Goal: Communication & Community: Answer question/provide support

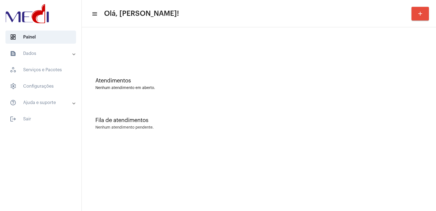
drag, startPoint x: 302, startPoint y: 93, endPoint x: 292, endPoint y: 94, distance: 9.9
click at [302, 93] on div "Atendimentos Nenhum atendimento em aberto." at bounding box center [258, 80] width 349 height 39
click at [411, 86] on div "Nenhum atendimento em aberto." at bounding box center [258, 88] width 327 height 4
click at [361, 157] on mat-sidenav-content "menu Olá, [PERSON_NAME]! add Atendimentos Nenhum atendimento em aberto. Fila de…" at bounding box center [259, 105] width 354 height 211
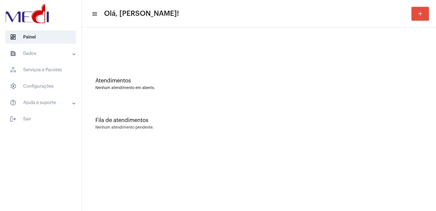
click at [361, 157] on mat-sidenav-content "menu Olá, [PERSON_NAME]! add Atendimentos Nenhum atendimento em aberto. Fila de…" at bounding box center [259, 105] width 354 height 211
click at [355, 174] on mat-sidenav-content "menu Olá, Vivian! add Atendimentos Nenhum atendimento em aberto. Fila de atendi…" at bounding box center [259, 105] width 354 height 211
click at [351, 159] on mat-sidenav-content "menu Olá, Vivian! add Atendimentos Nenhum atendimento em aberto. Fila de atendi…" at bounding box center [259, 105] width 354 height 211
click at [296, 81] on div "Atendimentos" at bounding box center [258, 81] width 327 height 6
click at [141, 79] on div "Atendimentos" at bounding box center [258, 81] width 327 height 6
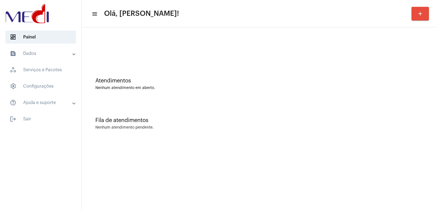
click at [189, 47] on div at bounding box center [258, 48] width 327 height 4
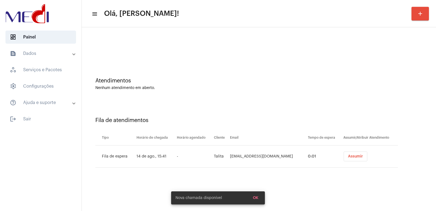
click at [357, 159] on button "Assumir" at bounding box center [355, 156] width 24 height 10
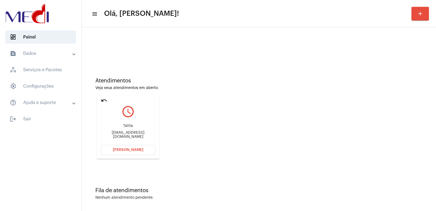
click at [122, 135] on div "talita.iza@hotmail.com" at bounding box center [128, 134] width 54 height 8
click at [123, 133] on div "talita.iza@hotmail.com" at bounding box center [128, 134] width 54 height 8
copy mat-card-content "talita.iza@hotmail.com Abrir Chamada"
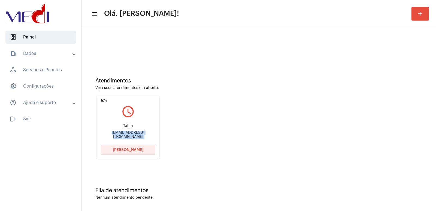
click at [139, 148] on span "Abrir Chamada" at bounding box center [128, 150] width 31 height 4
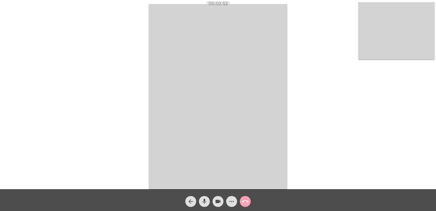
click at [245, 199] on mat-icon "call_end" at bounding box center [245, 201] width 7 height 7
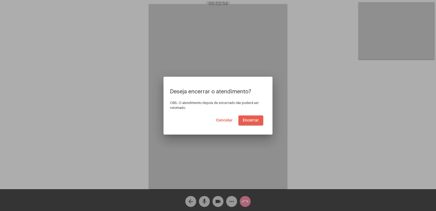
click at [251, 121] on span "Encerrar" at bounding box center [251, 120] width 16 height 4
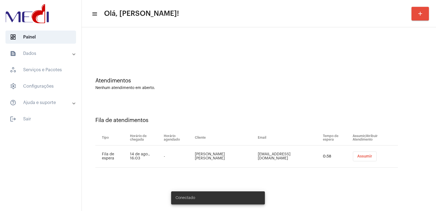
click at [357, 158] on button "Assumir" at bounding box center [365, 156] width 24 height 10
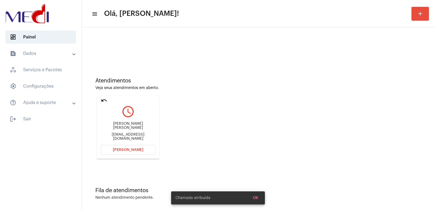
click at [121, 152] on button "Abrir Chamada" at bounding box center [128, 150] width 54 height 10
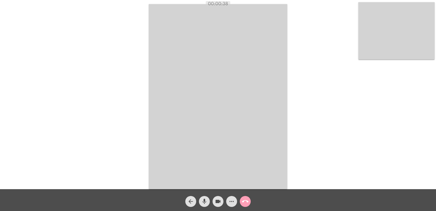
click at [247, 198] on mat-icon "call_end" at bounding box center [245, 201] width 7 height 7
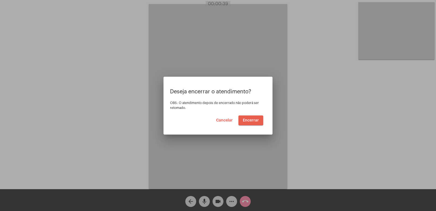
click at [246, 120] on span "Encerrar" at bounding box center [251, 120] width 16 height 4
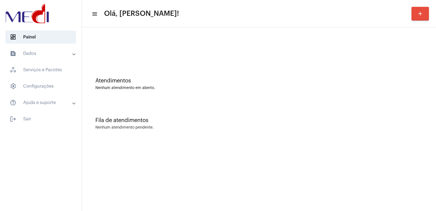
click at [345, 107] on div "Fila de atendimentos Nenhum atendimento pendente." at bounding box center [258, 120] width 349 height 39
click at [334, 84] on div "Atendimentos Nenhum atendimento em aberto." at bounding box center [258, 84] width 327 height 12
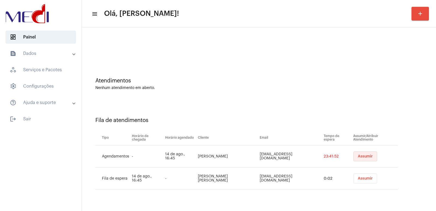
click at [367, 155] on button "Assumir" at bounding box center [365, 156] width 24 height 10
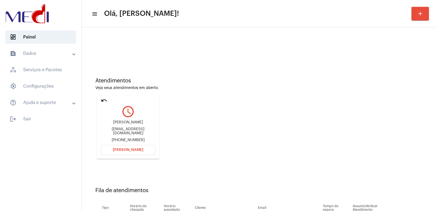
click at [121, 123] on div "[PERSON_NAME]" at bounding box center [128, 122] width 54 height 4
copy div "[PERSON_NAME]"
click at [126, 132] on div "[EMAIL_ADDRESS][DOMAIN_NAME]" at bounding box center [128, 131] width 54 height 8
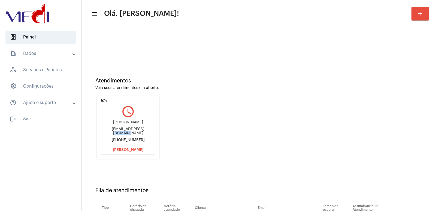
click at [126, 132] on div "[EMAIL_ADDRESS][DOMAIN_NAME]" at bounding box center [128, 131] width 54 height 8
copy div "[EMAIL_ADDRESS][DOMAIN_NAME]"
click at [138, 151] on span "[PERSON_NAME]" at bounding box center [128, 150] width 31 height 4
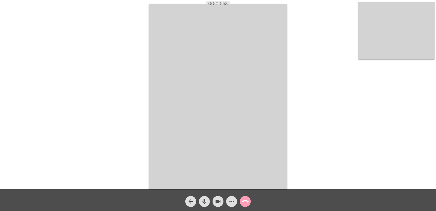
click at [248, 197] on span "call_end" at bounding box center [245, 201] width 7 height 11
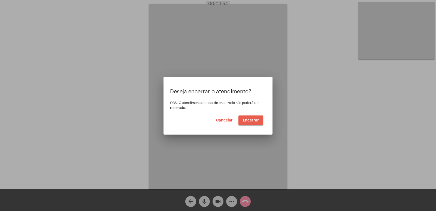
click at [251, 118] on span "Encerrar" at bounding box center [251, 120] width 16 height 4
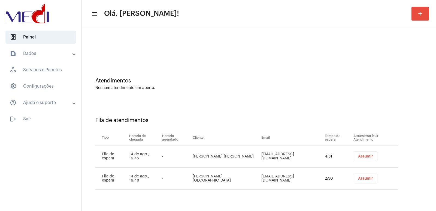
click at [358, 155] on span "Assumir" at bounding box center [365, 156] width 15 height 4
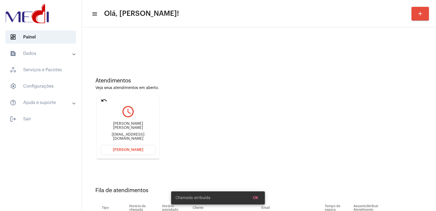
click at [121, 129] on div "[PERSON_NAME] [PERSON_NAME]" at bounding box center [128, 125] width 54 height 8
copy div "[PERSON_NAME] [PERSON_NAME]"
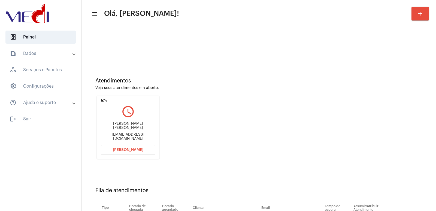
click at [124, 150] on span "[PERSON_NAME]" at bounding box center [128, 150] width 31 height 4
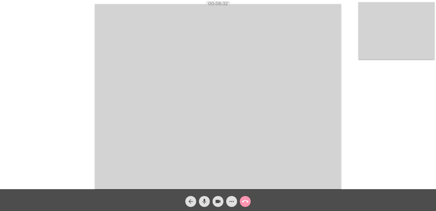
click at [244, 200] on mat-icon "call_end" at bounding box center [245, 201] width 7 height 7
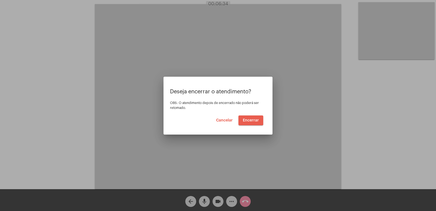
click at [249, 118] on span "Encerrar" at bounding box center [251, 120] width 16 height 4
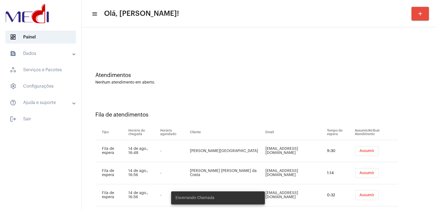
scroll to position [16, 0]
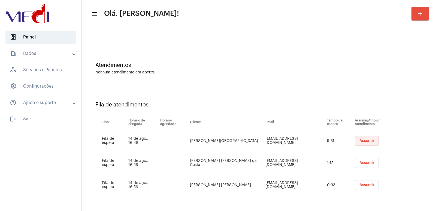
click at [355, 140] on button "Assumir" at bounding box center [367, 141] width 24 height 10
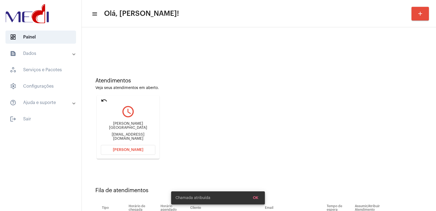
click at [126, 125] on div "[PERSON_NAME] [EMAIL_ADDRESS][DOMAIN_NAME]" at bounding box center [128, 131] width 54 height 25
click at [125, 125] on div "[PERSON_NAME] [EMAIL_ADDRESS][DOMAIN_NAME]" at bounding box center [128, 131] width 54 height 25
copy div "[PERSON_NAME][GEOGRAPHIC_DATA]"
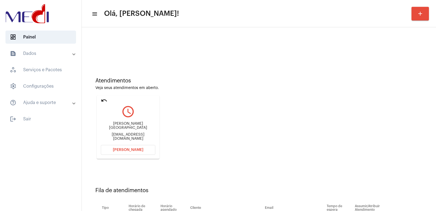
click at [117, 133] on div "[EMAIL_ADDRESS][DOMAIN_NAME]" at bounding box center [128, 136] width 54 height 8
copy mat-card-content "[EMAIL_ADDRESS][DOMAIN_NAME] [PERSON_NAME]"
click at [129, 147] on button "[PERSON_NAME]" at bounding box center [128, 150] width 54 height 10
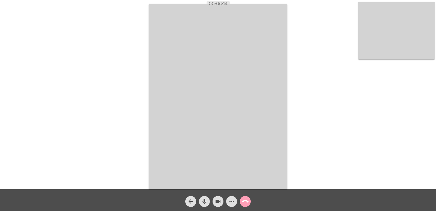
click at [245, 200] on mat-icon "call_end" at bounding box center [245, 201] width 7 height 7
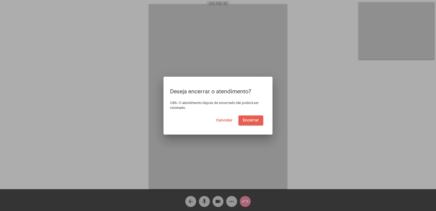
click at [250, 120] on span "Encerrar" at bounding box center [251, 120] width 16 height 4
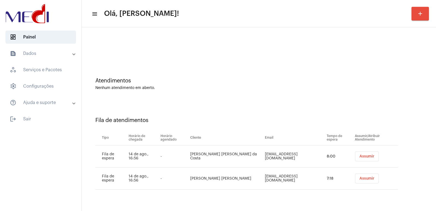
click at [361, 158] on span "Assumir" at bounding box center [366, 156] width 15 height 4
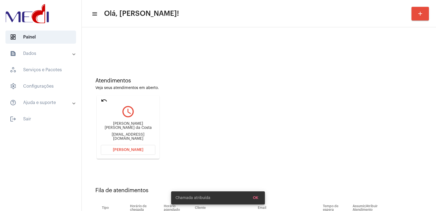
click at [119, 129] on div "[PERSON_NAME] [PERSON_NAME] da Costa" at bounding box center [128, 125] width 54 height 8
copy div "[PERSON_NAME] [PERSON_NAME] da Costa"
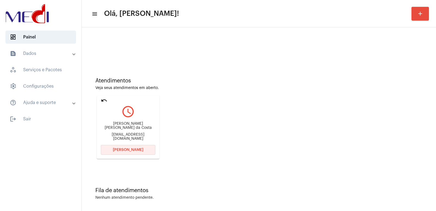
click at [132, 150] on span "[PERSON_NAME]" at bounding box center [128, 150] width 31 height 4
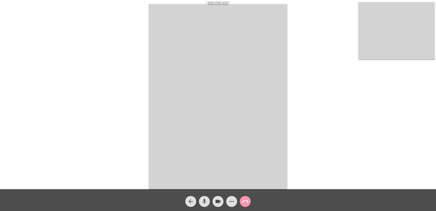
click at [319, 136] on div "Acessando Câmera e Microfone..." at bounding box center [218, 95] width 435 height 189
click at [260, 128] on video at bounding box center [218, 96] width 138 height 185
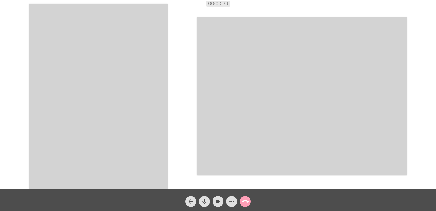
click at [246, 202] on mat-icon "call_end" at bounding box center [245, 201] width 7 height 7
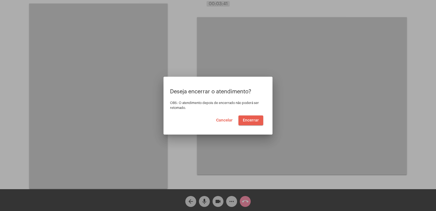
click at [250, 120] on span "Encerrar" at bounding box center [251, 120] width 16 height 4
